Goal: Navigation & Orientation: Find specific page/section

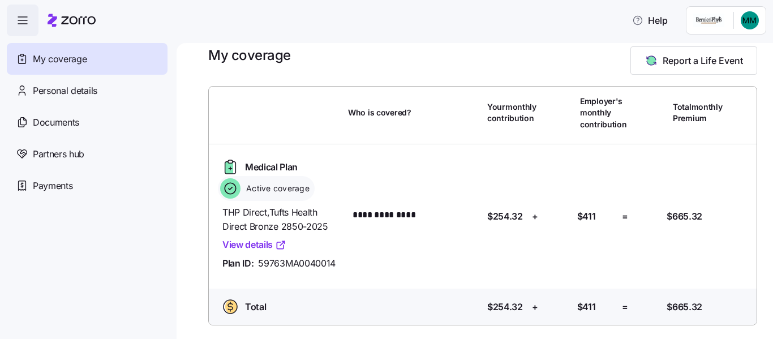
scroll to position [152, 0]
click at [79, 130] on span "Documents" at bounding box center [56, 122] width 46 height 14
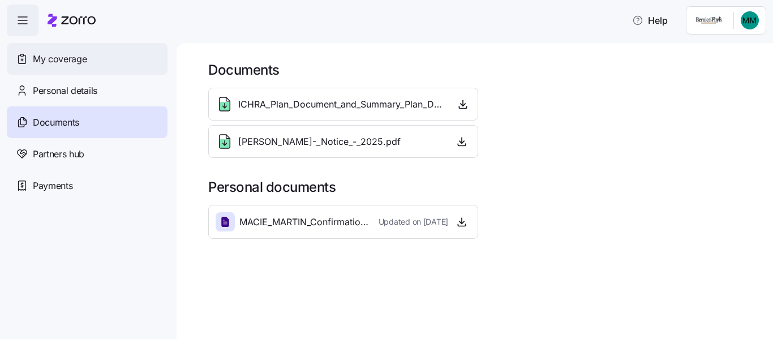
click at [72, 75] on div "My coverage" at bounding box center [87, 59] width 161 height 32
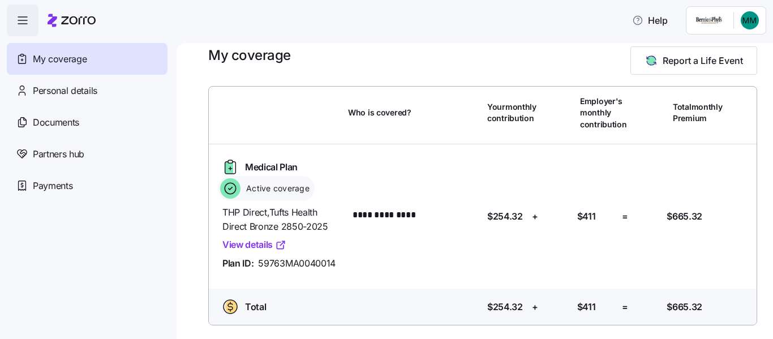
scroll to position [113, 0]
click at [286, 250] on link "View details" at bounding box center [254, 245] width 64 height 14
click at [27, 27] on icon "button" at bounding box center [23, 21] width 14 height 14
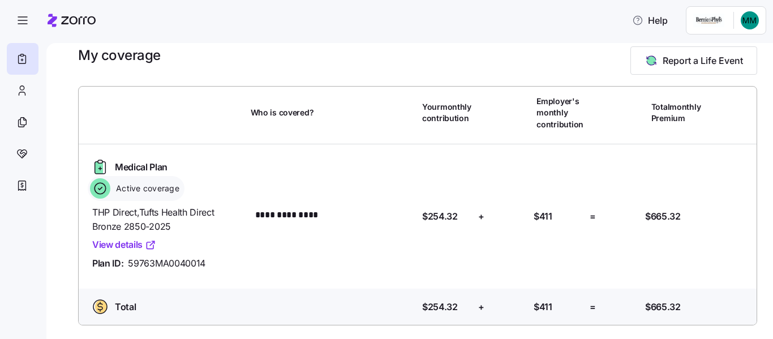
scroll to position [117, 0]
click at [633, 22] on span "Help" at bounding box center [650, 21] width 36 height 14
click at [696, 21] on html "**********" at bounding box center [386, 166] width 773 height 332
click at [695, 28] on html "**********" at bounding box center [386, 166] width 773 height 332
click at [738, 25] on html "**********" at bounding box center [386, 166] width 773 height 332
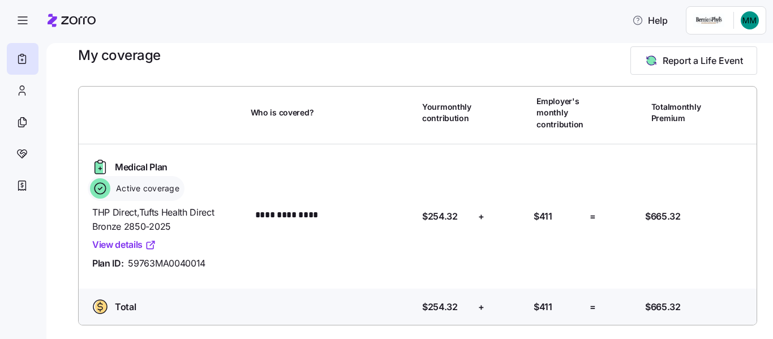
click at [738, 27] on html "**********" at bounding box center [386, 166] width 773 height 332
click at [29, 27] on icon "button" at bounding box center [23, 21] width 14 height 14
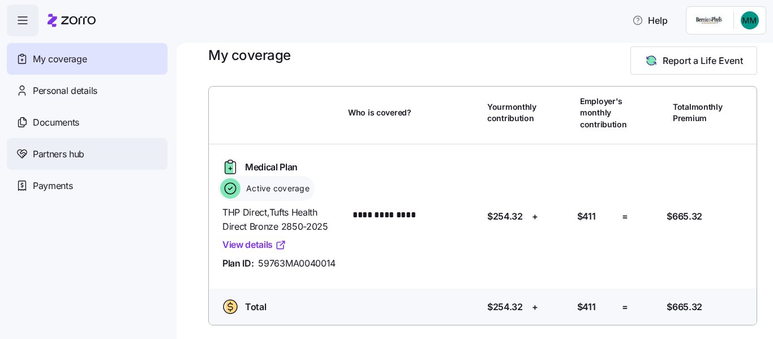
click at [54, 161] on span "Partners hub" at bounding box center [59, 154] width 52 height 14
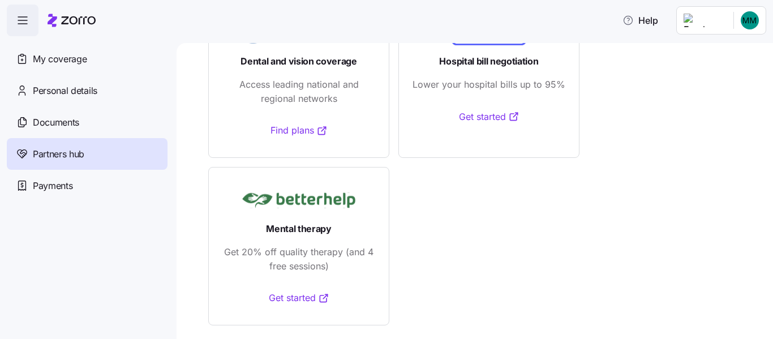
scroll to position [219, 0]
click at [56, 193] on span "Payments" at bounding box center [53, 186] width 40 height 14
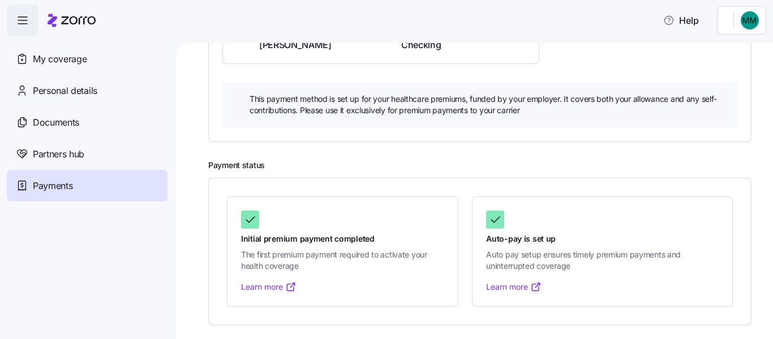
scroll to position [254, 0]
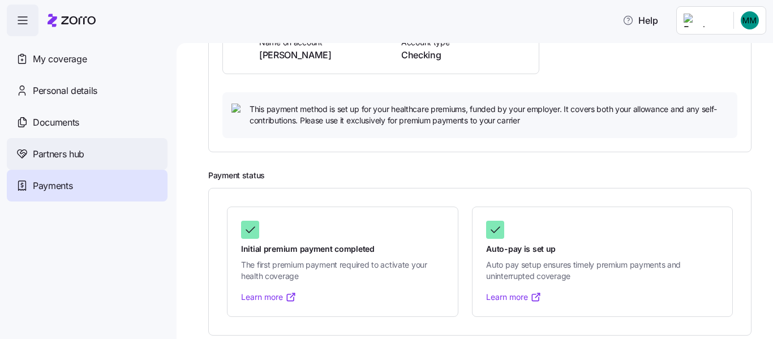
click at [78, 161] on span "Partners hub" at bounding box center [59, 154] width 52 height 14
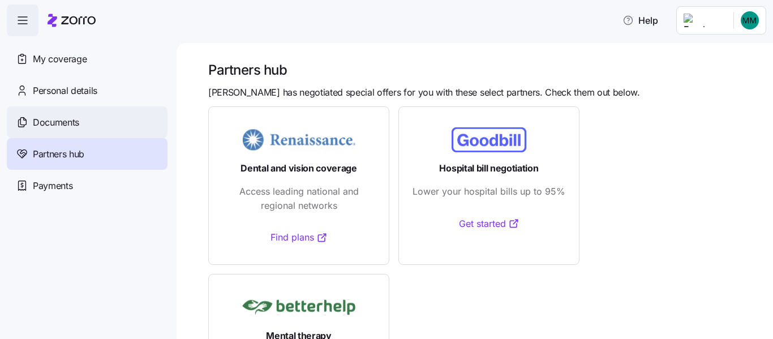
click at [79, 130] on span "Documents" at bounding box center [56, 122] width 46 height 14
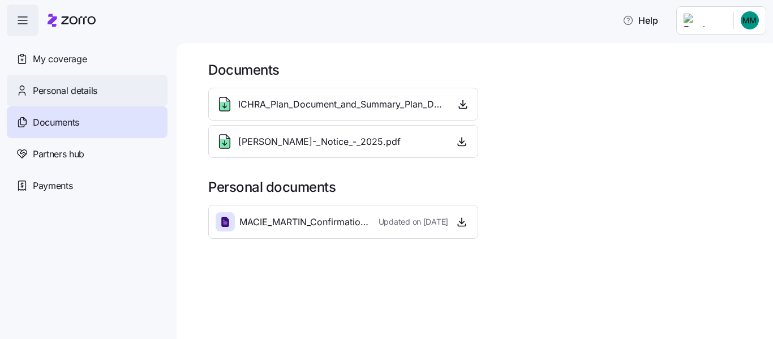
click at [83, 98] on span "Personal details" at bounding box center [65, 91] width 65 height 14
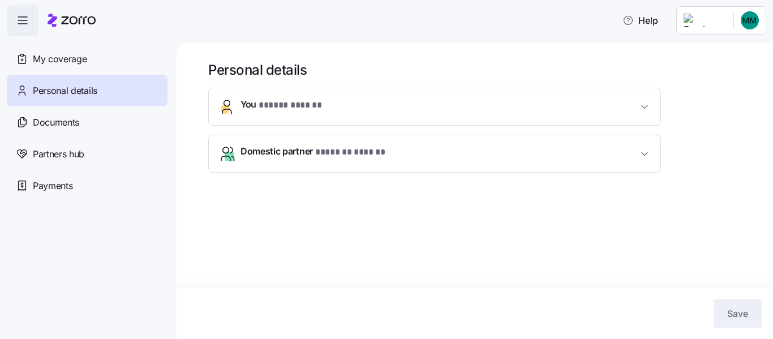
click at [496, 125] on button "You * ***** ****** *" at bounding box center [435, 106] width 452 height 37
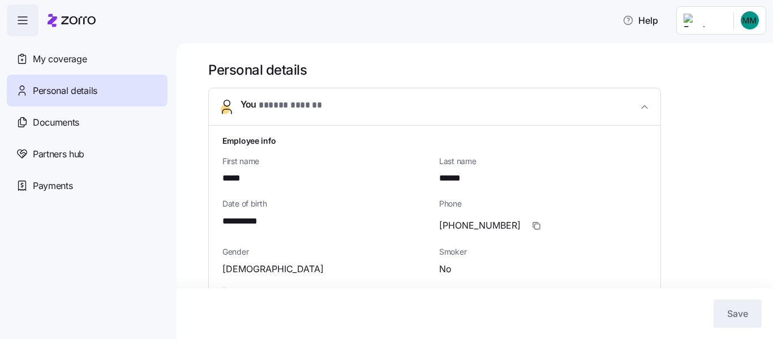
click at [496, 126] on button "You * ***** ****** *" at bounding box center [435, 106] width 452 height 37
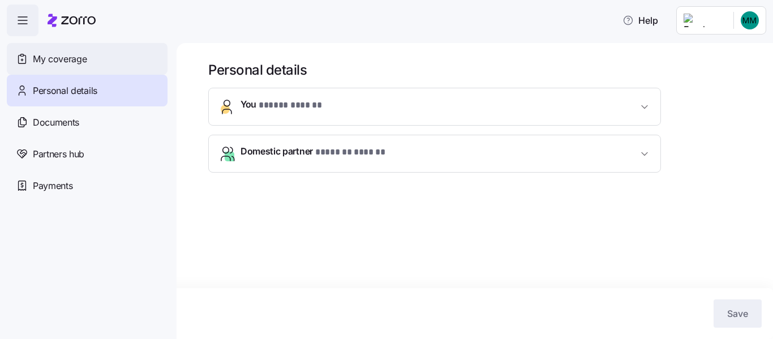
click at [44, 66] on span "My coverage" at bounding box center [60, 59] width 54 height 14
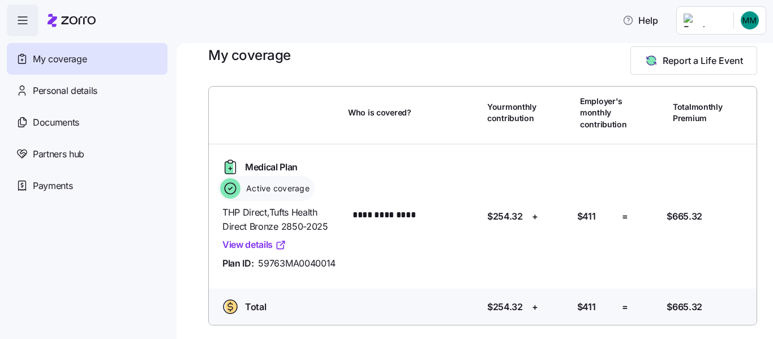
scroll to position [152, 0]
click at [286, 238] on link "View details" at bounding box center [254, 245] width 64 height 14
click at [623, 27] on span "Help" at bounding box center [641, 21] width 36 height 14
click at [623, 25] on icon "button" at bounding box center [628, 20] width 11 height 11
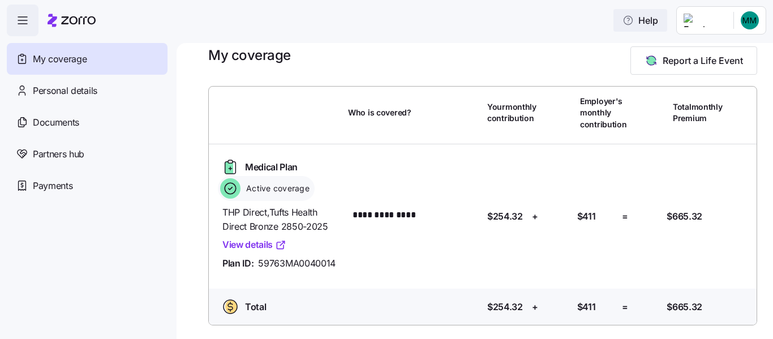
click at [623, 25] on icon "button" at bounding box center [628, 20] width 11 height 11
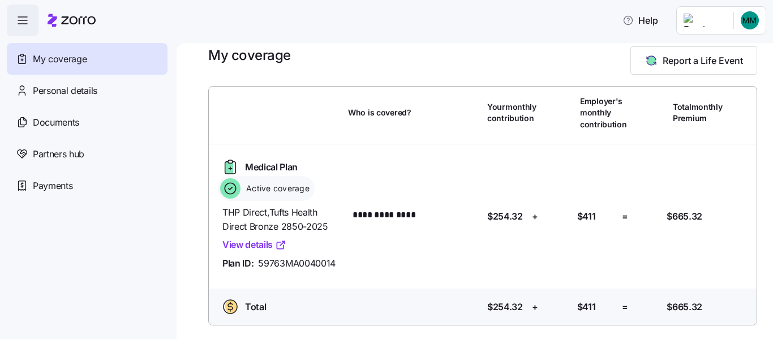
scroll to position [0, 0]
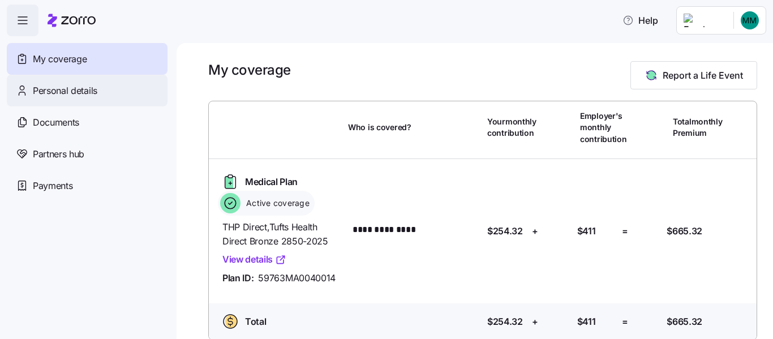
click at [55, 98] on span "Personal details" at bounding box center [65, 91] width 65 height 14
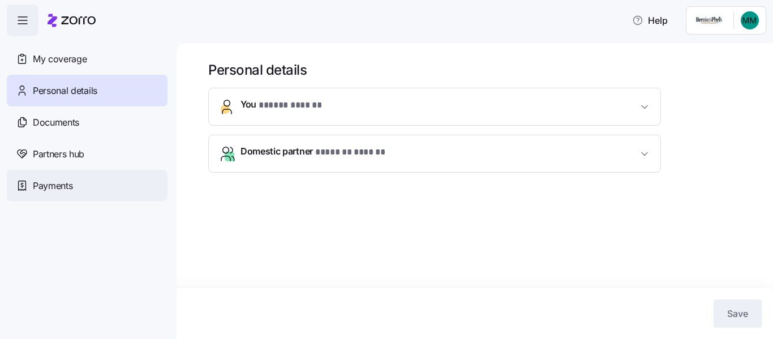
click at [58, 193] on span "Payments" at bounding box center [53, 186] width 40 height 14
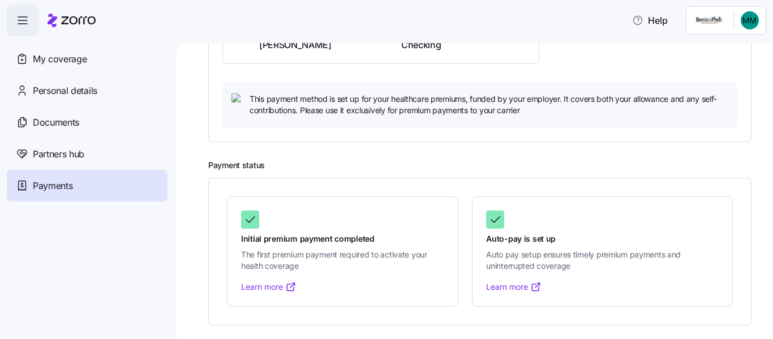
scroll to position [424, 0]
click at [73, 161] on span "Partners hub" at bounding box center [59, 154] width 52 height 14
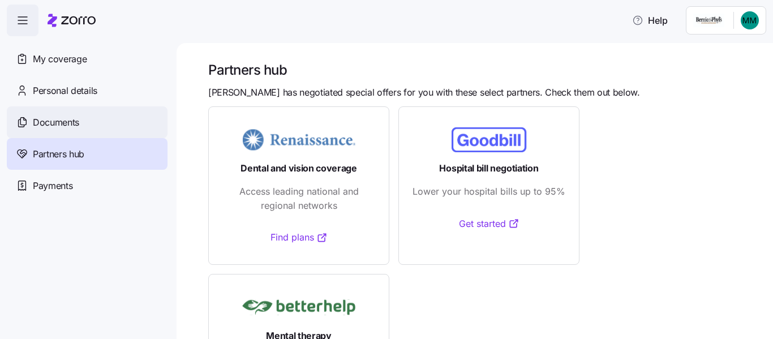
click at [74, 138] on div "Documents" at bounding box center [87, 122] width 161 height 32
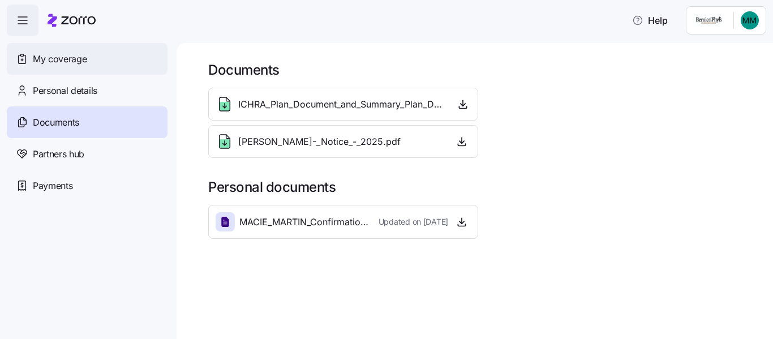
click at [63, 66] on span "My coverage" at bounding box center [60, 59] width 54 height 14
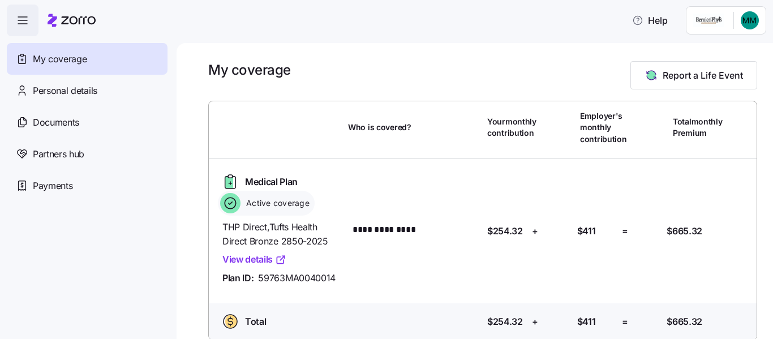
click at [33, 36] on span "button" at bounding box center [22, 20] width 31 height 31
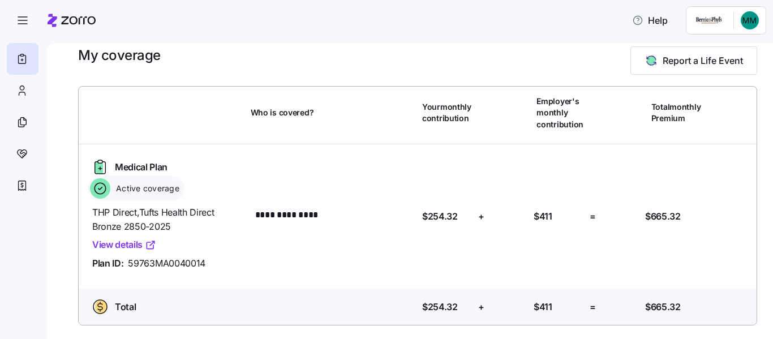
scroll to position [117, 0]
click at [632, 27] on span "Help" at bounding box center [650, 21] width 36 height 14
click at [38, 106] on div at bounding box center [23, 91] width 32 height 32
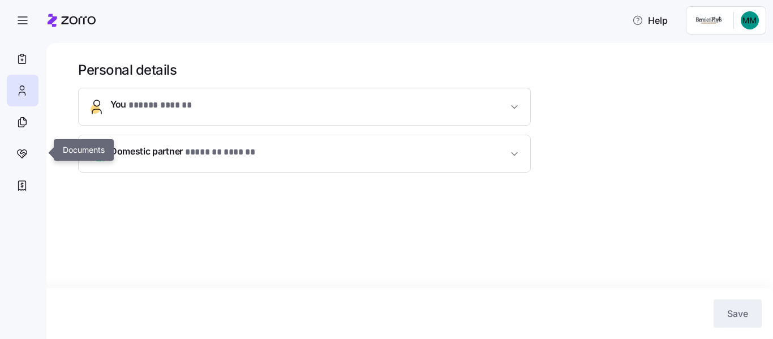
click at [38, 138] on div at bounding box center [23, 122] width 32 height 32
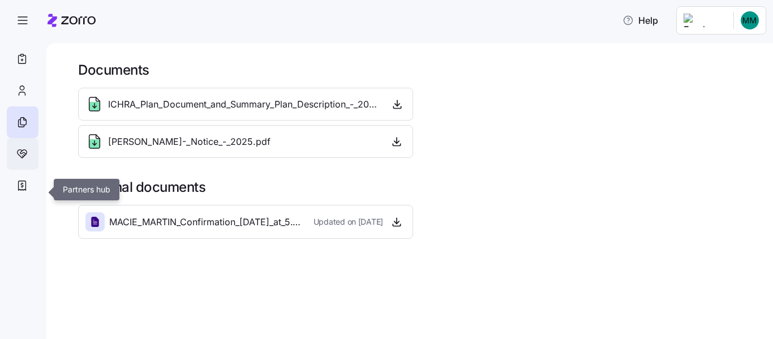
click at [28, 161] on icon at bounding box center [22, 154] width 12 height 14
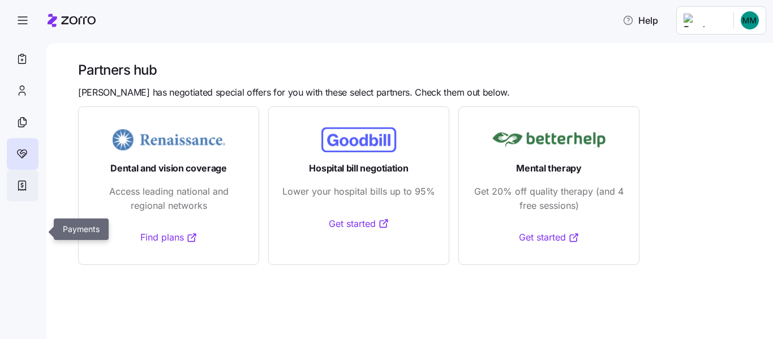
click at [26, 191] on icon at bounding box center [22, 186] width 7 height 10
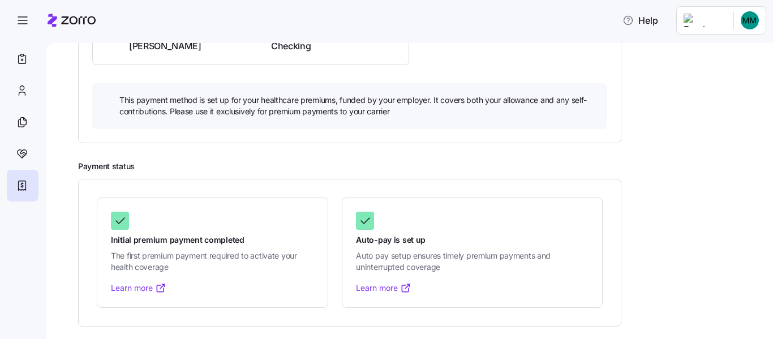
scroll to position [409, 0]
click at [29, 24] on icon "button" at bounding box center [23, 21] width 14 height 14
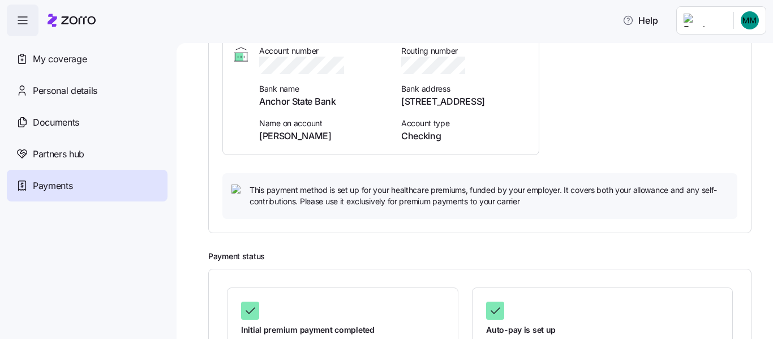
scroll to position [70, 0]
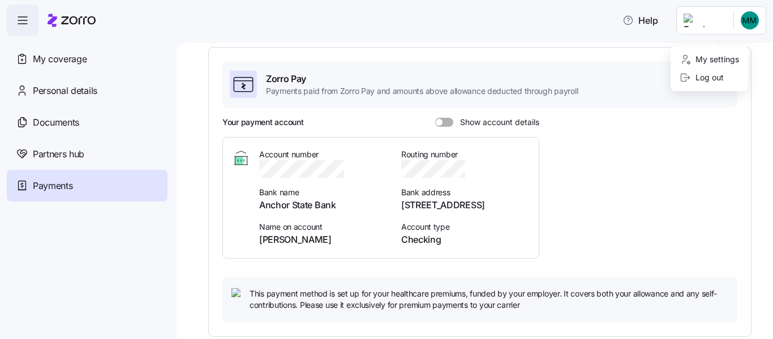
click at [746, 23] on html "Help My coverage Personal details Documents Partners hub Payments Payments Paym…" at bounding box center [386, 166] width 773 height 332
click at [733, 64] on div "My settings" at bounding box center [709, 59] width 59 height 12
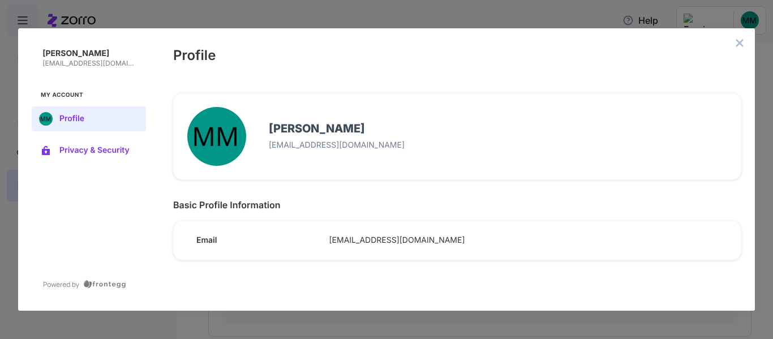
click at [96, 155] on span "Privacy & Security" at bounding box center [97, 150] width 77 height 9
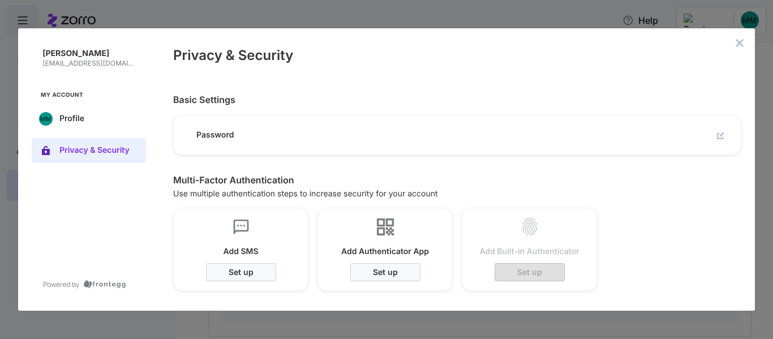
scroll to position [57, 0]
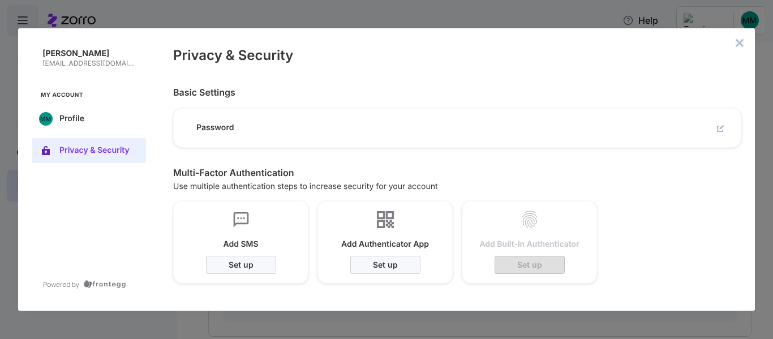
click at [740, 42] on icon "close admin-box" at bounding box center [739, 42] width 9 height 9
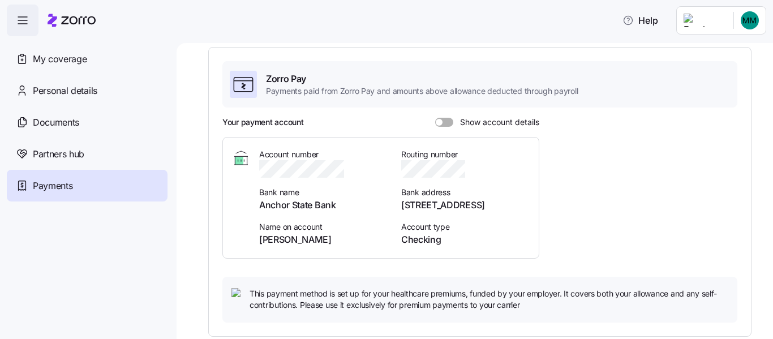
scroll to position [424, 0]
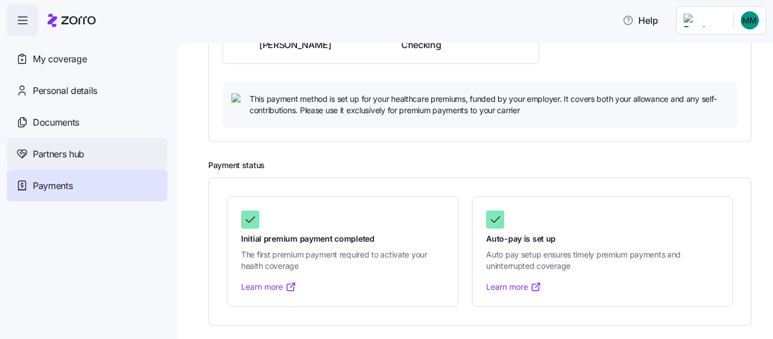
click at [84, 161] on span "Partners hub" at bounding box center [59, 154] width 52 height 14
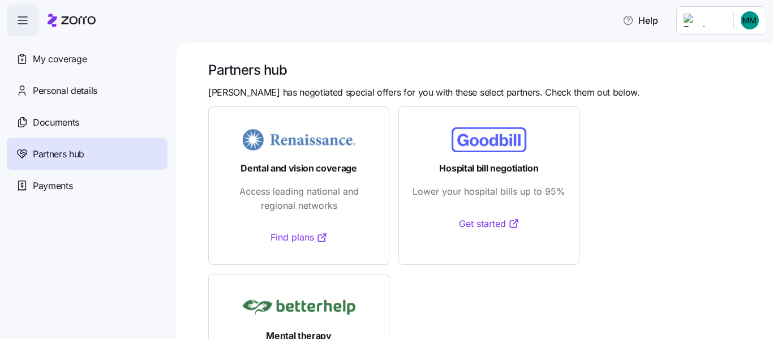
click at [79, 130] on span "Documents" at bounding box center [56, 122] width 46 height 14
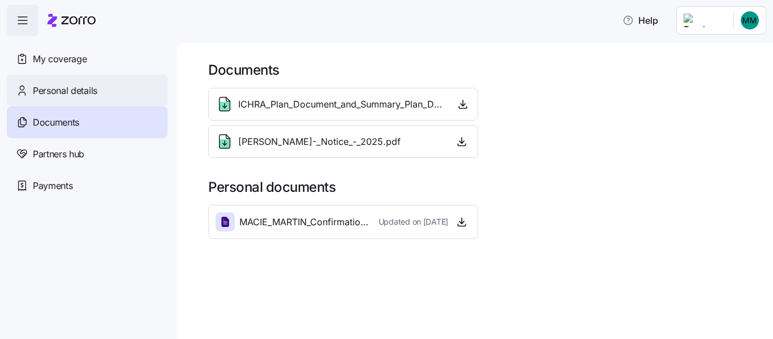
click at [80, 98] on span "Personal details" at bounding box center [65, 91] width 65 height 14
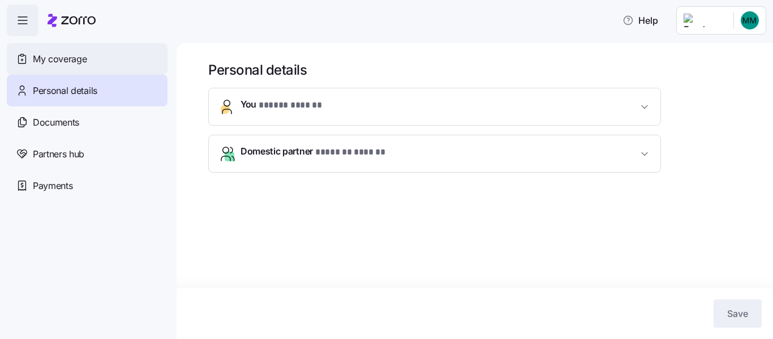
click at [80, 66] on span "My coverage" at bounding box center [60, 59] width 54 height 14
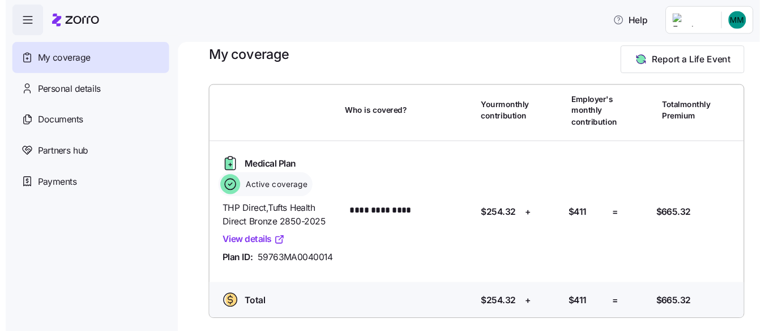
scroll to position [152, 0]
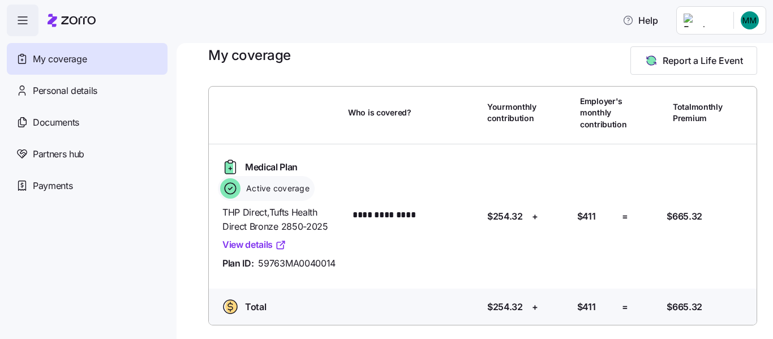
click at [29, 27] on icon "button" at bounding box center [23, 21] width 14 height 14
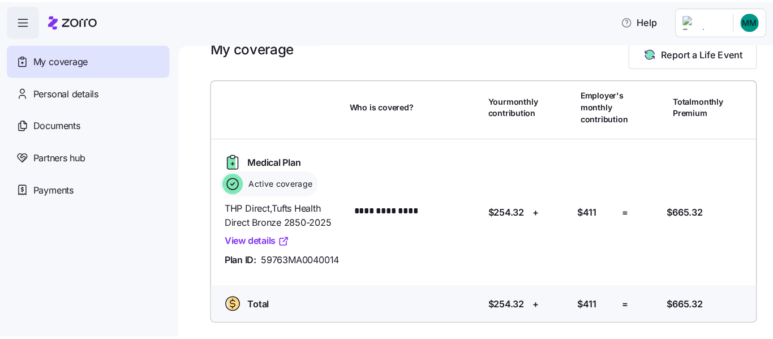
scroll to position [117, 0]
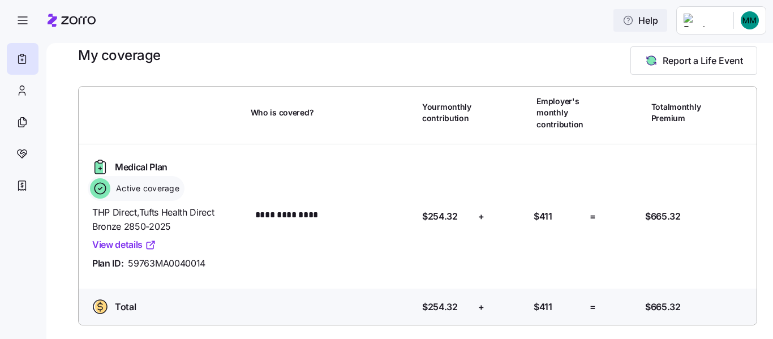
click at [614, 32] on button "Help" at bounding box center [641, 20] width 54 height 23
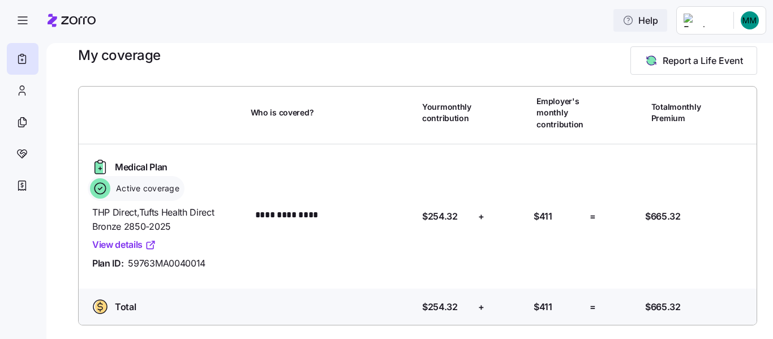
click at [614, 32] on button "Help" at bounding box center [641, 20] width 54 height 23
click at [623, 26] on icon "button" at bounding box center [628, 20] width 11 height 11
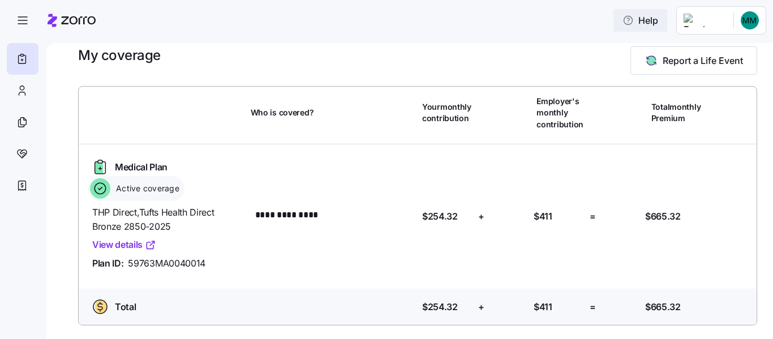
click at [623, 26] on icon "button" at bounding box center [628, 20] width 11 height 11
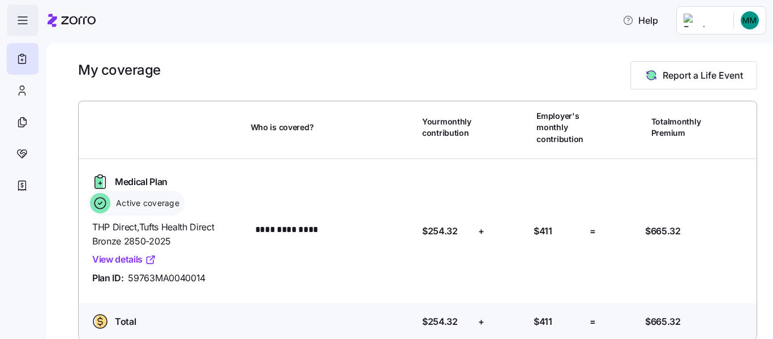
click at [28, 22] on icon "button" at bounding box center [23, 21] width 14 height 14
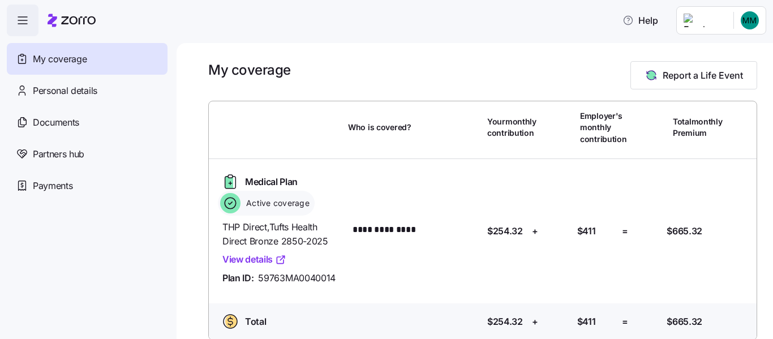
click at [28, 22] on icon "button" at bounding box center [23, 21] width 14 height 14
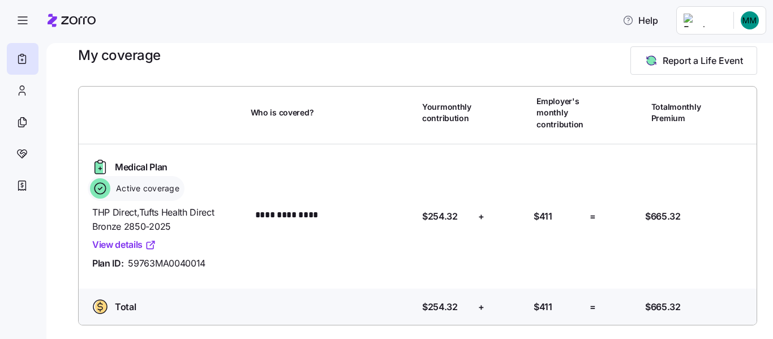
scroll to position [117, 0]
click at [36, 24] on span "button" at bounding box center [22, 20] width 31 height 31
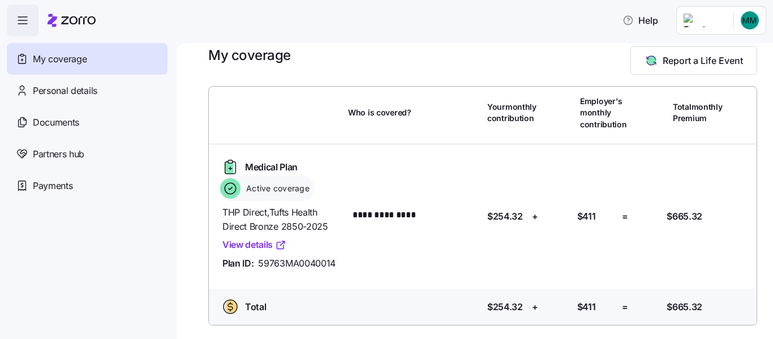
click at [35, 36] on span "button" at bounding box center [22, 20] width 31 height 31
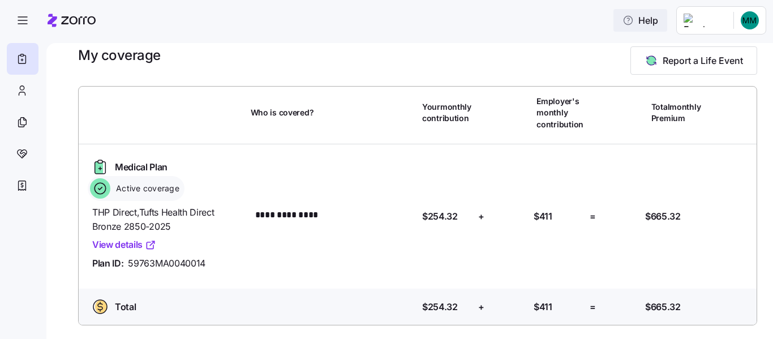
drag, startPoint x: 637, startPoint y: 29, endPoint x: 628, endPoint y: 36, distance: 11.8
click at [628, 32] on button "Help" at bounding box center [641, 20] width 54 height 23
